Goal: Navigation & Orientation: Find specific page/section

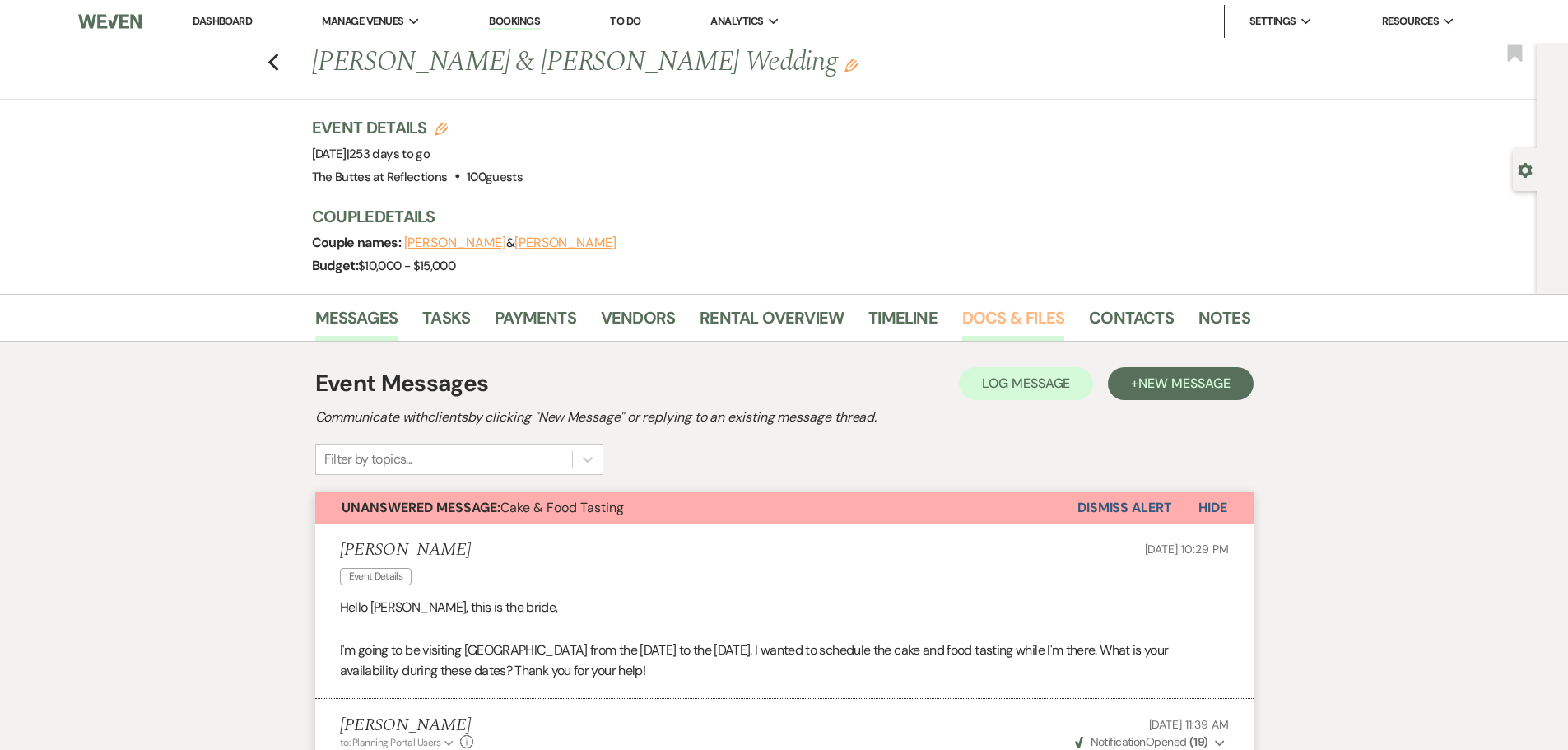
click at [988, 322] on link "Docs & Files" at bounding box center [1013, 323] width 102 height 36
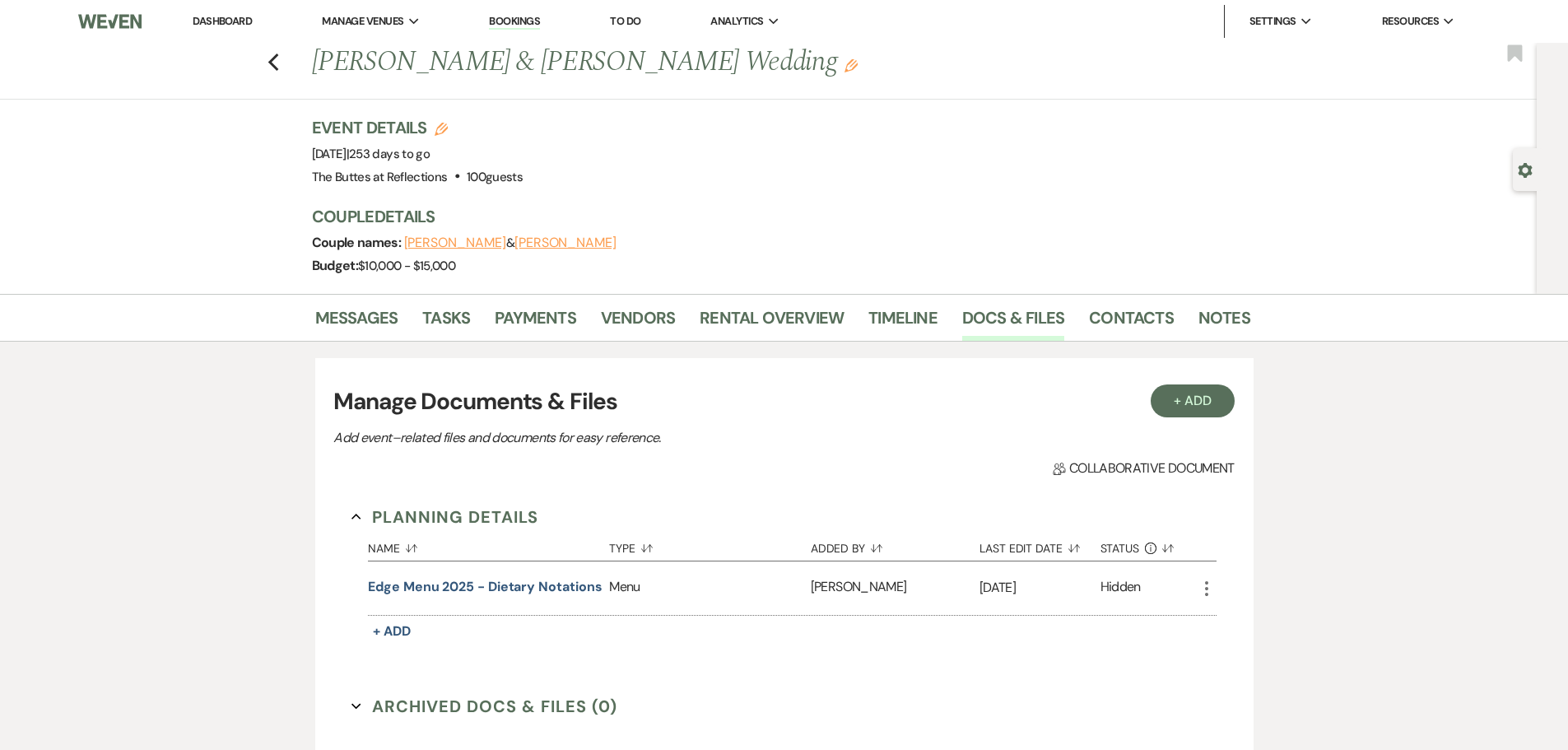
click at [217, 20] on link "Dashboard" at bounding box center [223, 21] width 59 height 14
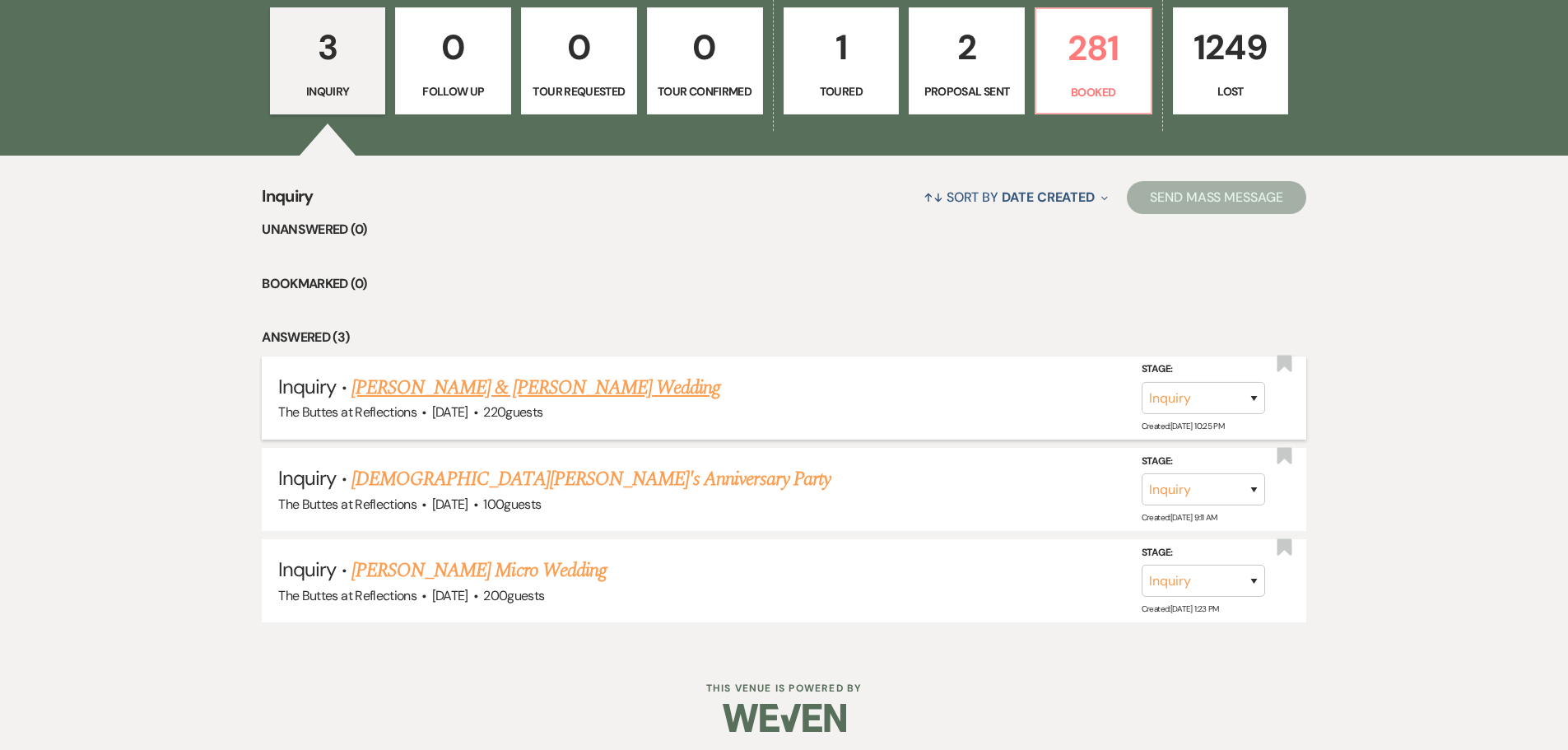
scroll to position [523, 0]
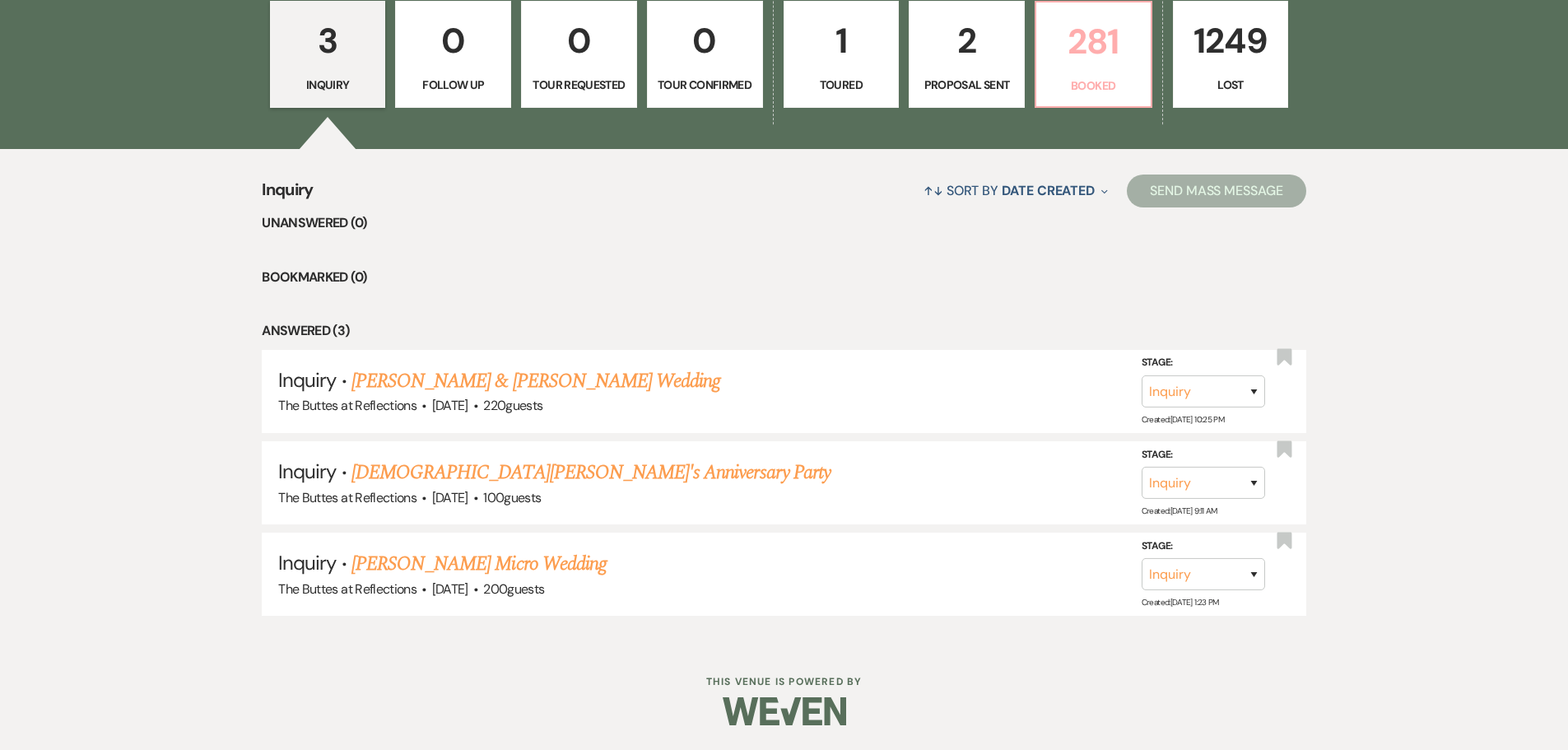
click at [1088, 58] on p "281" at bounding box center [1093, 41] width 95 height 55
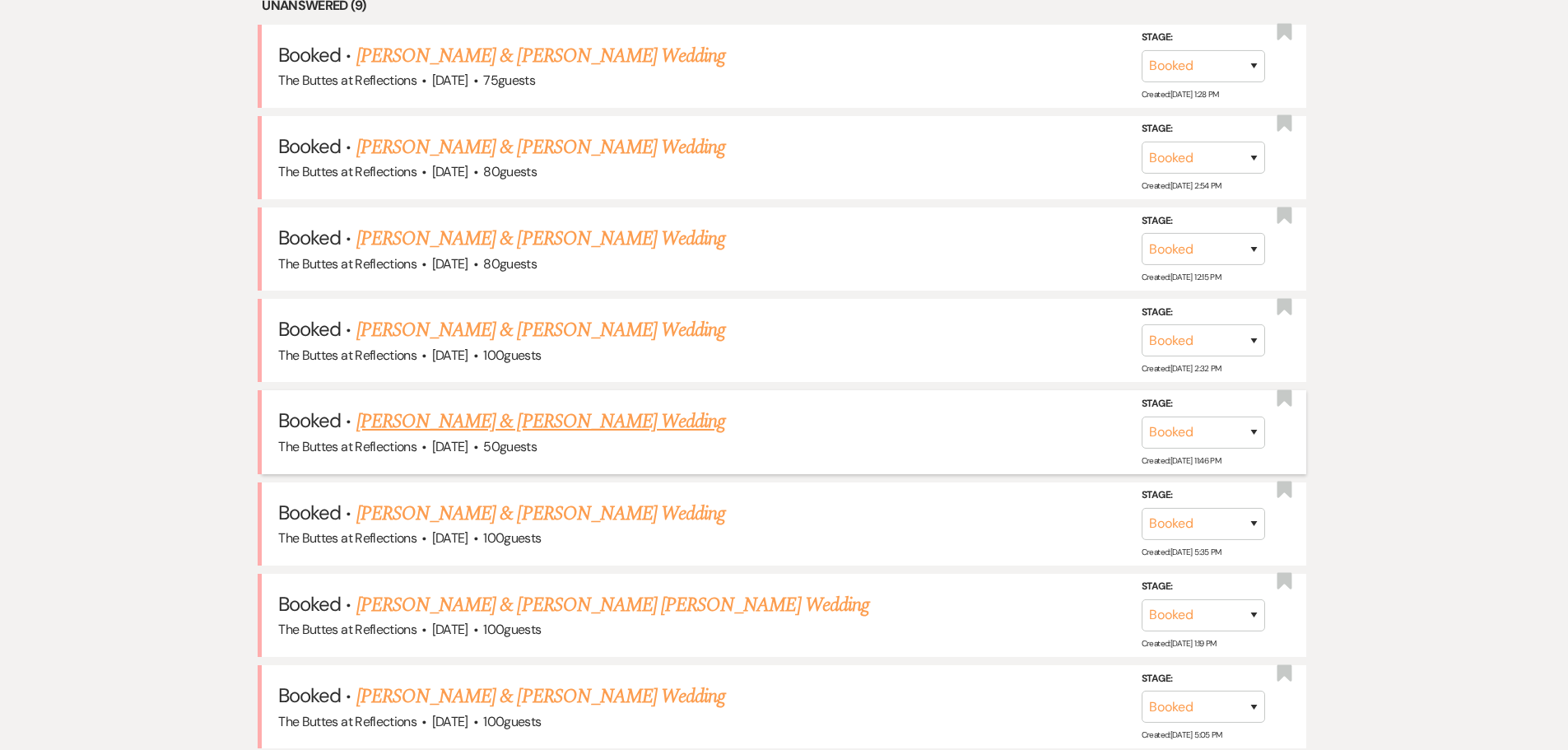
scroll to position [770, 0]
